Goal: Task Accomplishment & Management: Complete application form

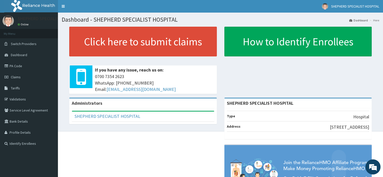
click at [17, 76] on span "Claims" at bounding box center [16, 77] width 10 height 5
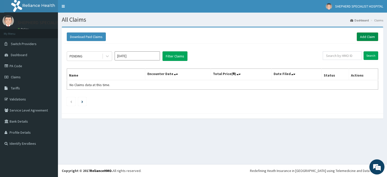
click at [365, 38] on link "Add Claim" at bounding box center [366, 36] width 21 height 9
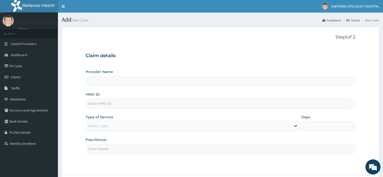
type input "SHEPHERD SPECIALIST HOSPITAL"
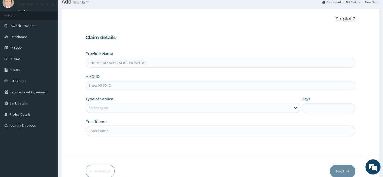
click at [112, 87] on input "HMO ID" at bounding box center [220, 86] width 269 height 10
type input "SBG/10447/A"
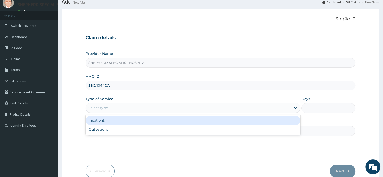
click at [106, 106] on div "Select type" at bounding box center [97, 107] width 19 height 5
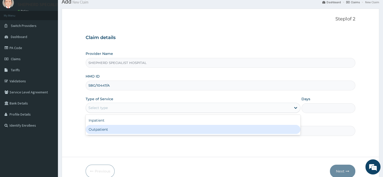
click at [103, 133] on div "Outpatient" at bounding box center [193, 129] width 215 height 9
type input "1"
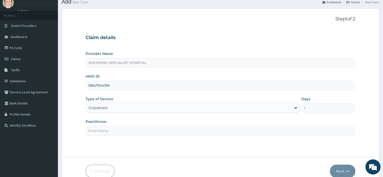
click at [101, 128] on input "Practitioner" at bounding box center [220, 131] width 269 height 10
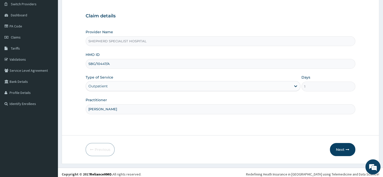
scroll to position [42, 0]
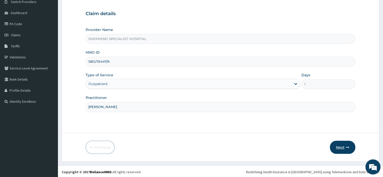
type input "[PERSON_NAME]"
click at [343, 149] on button "Next" at bounding box center [342, 147] width 25 height 13
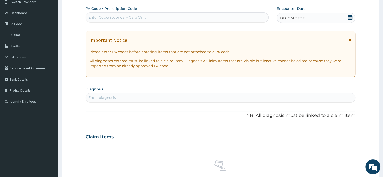
click at [171, 17] on div "Enter Code(Secondary Care Only)" at bounding box center [177, 17] width 182 height 8
click at [171, 99] on div "Enter diagnosis" at bounding box center [220, 98] width 269 height 8
